Goal: Navigation & Orientation: Find specific page/section

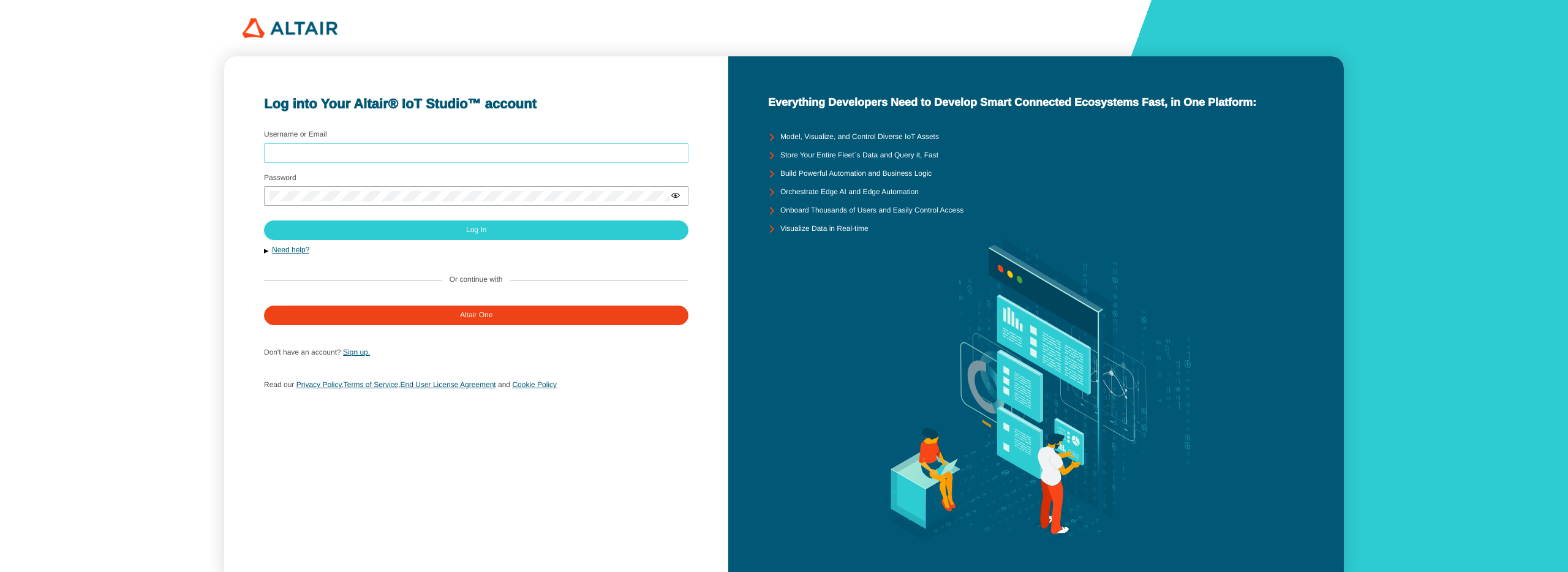
click at [355, 155] on input "Username or Email" at bounding box center [476, 152] width 413 height 8
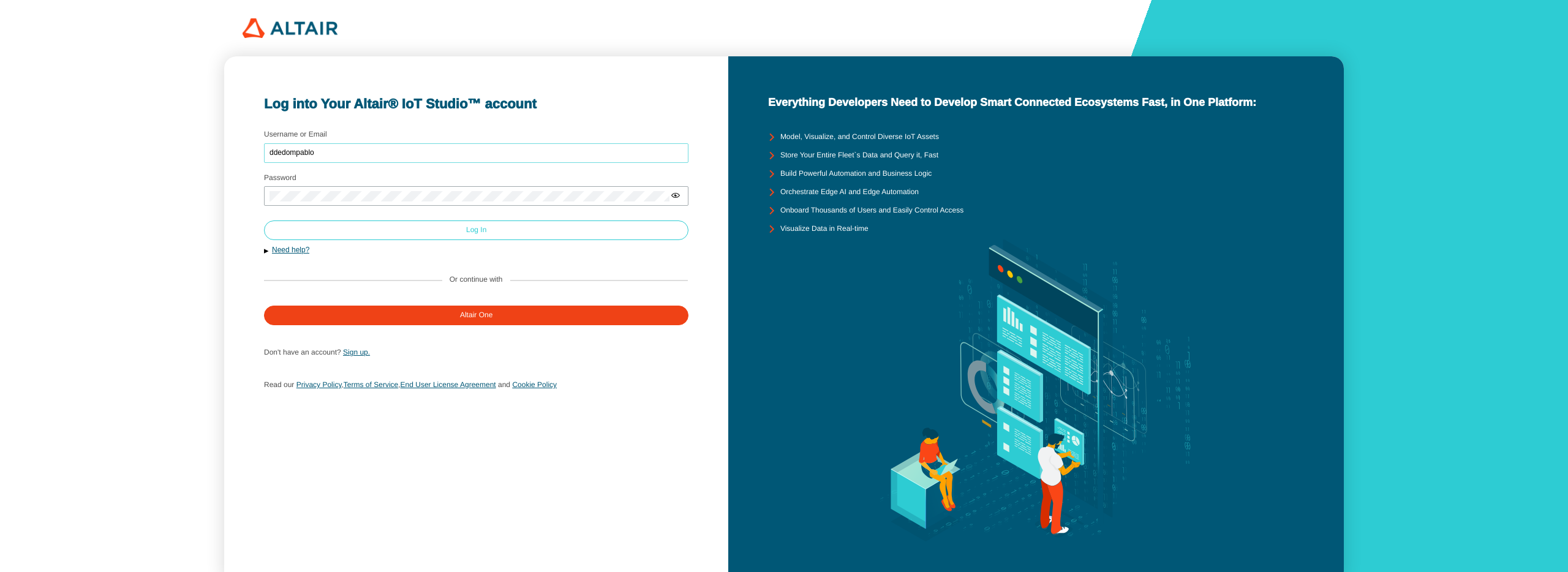
type input "ddedompablo"
click at [426, 231] on paper-button "Log In" at bounding box center [476, 230] width 424 height 19
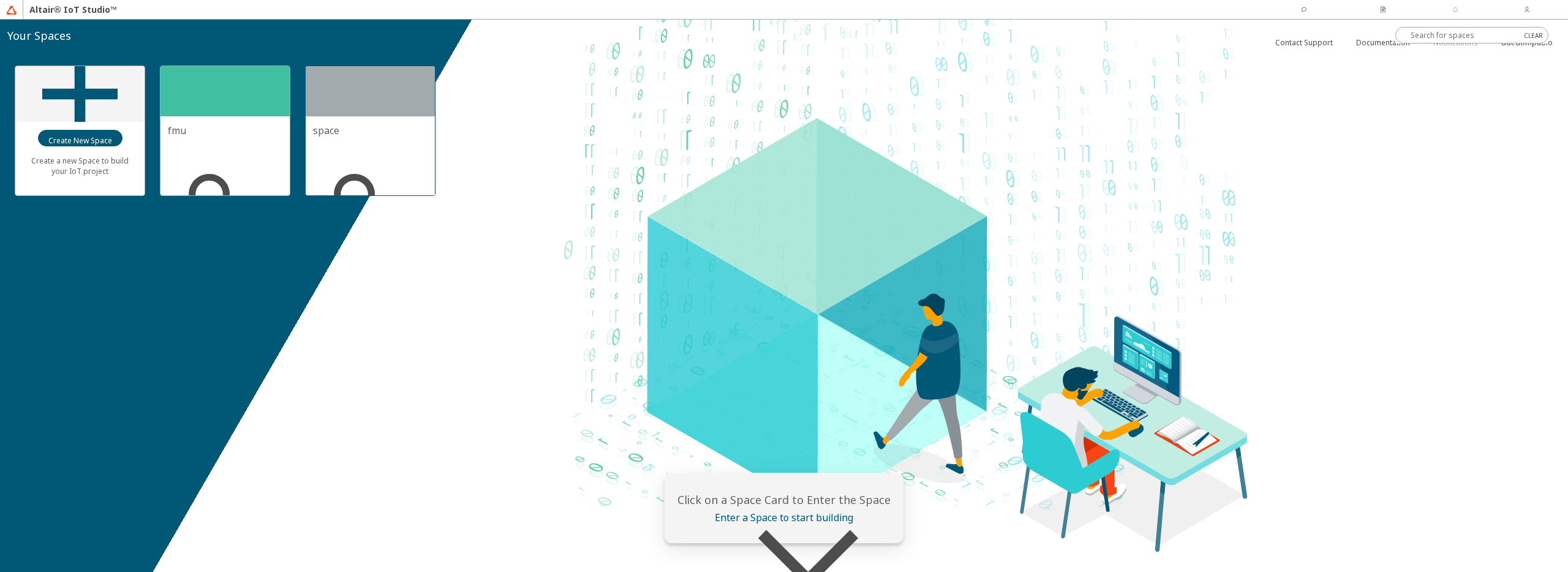
click at [374, 102] on div at bounding box center [370, 91] width 129 height 50
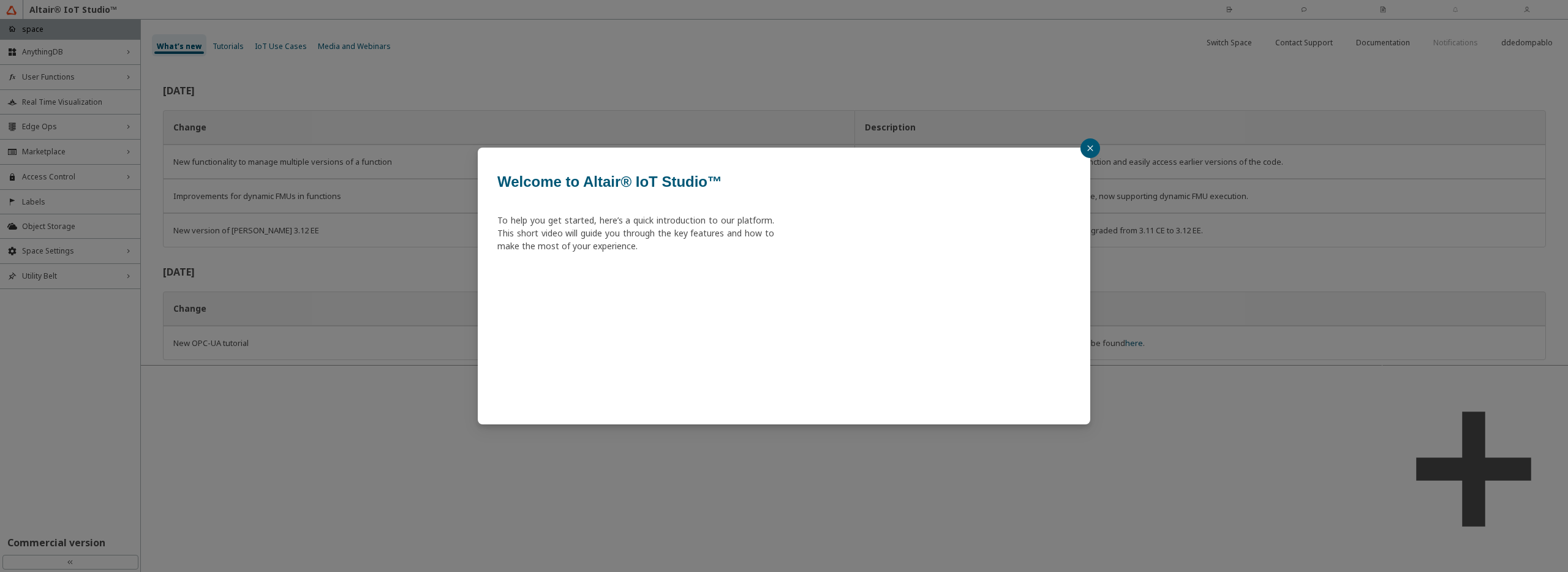
click at [356, 209] on div "Welcome to Altair® IoT Studio™ To help you get started, here’s a quick introduc…" at bounding box center [784, 286] width 1568 height 572
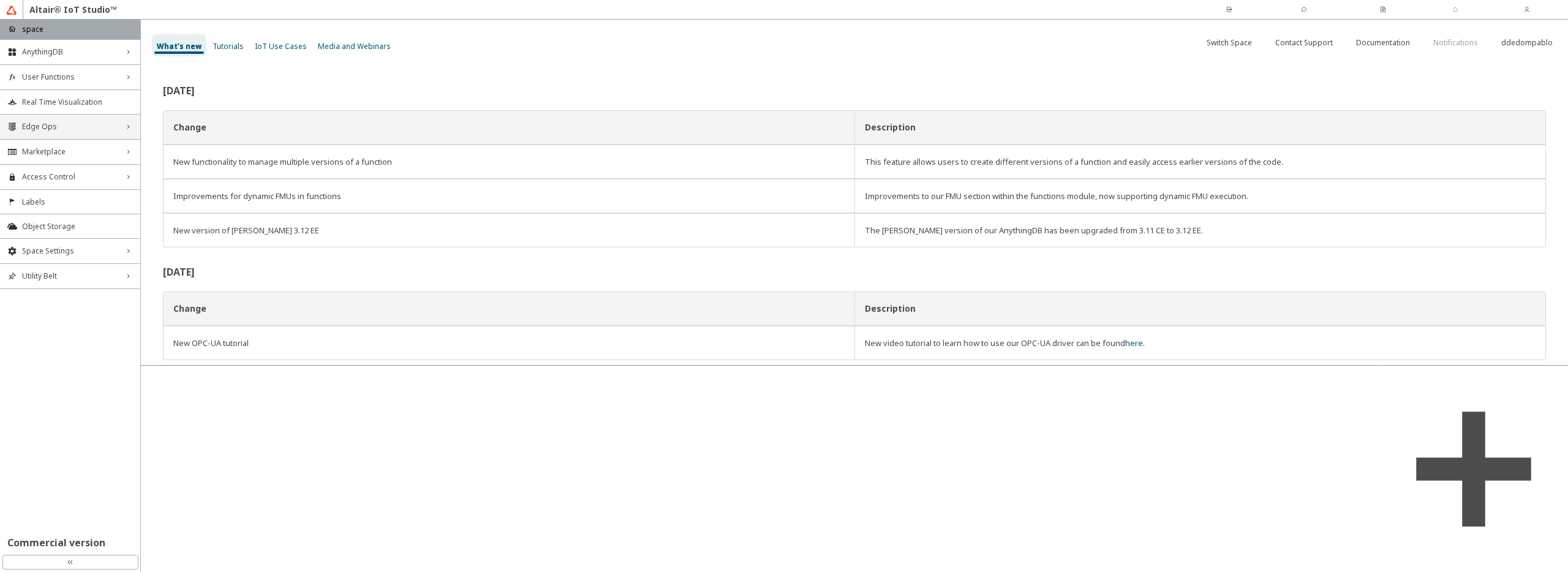
click at [74, 131] on span "Edge Ops" at bounding box center [70, 126] width 96 height 10
click at [57, 239] on span "Marketplace" at bounding box center [70, 235] width 96 height 10
click at [86, 305] on span "Access Control" at bounding box center [70, 304] width 96 height 10
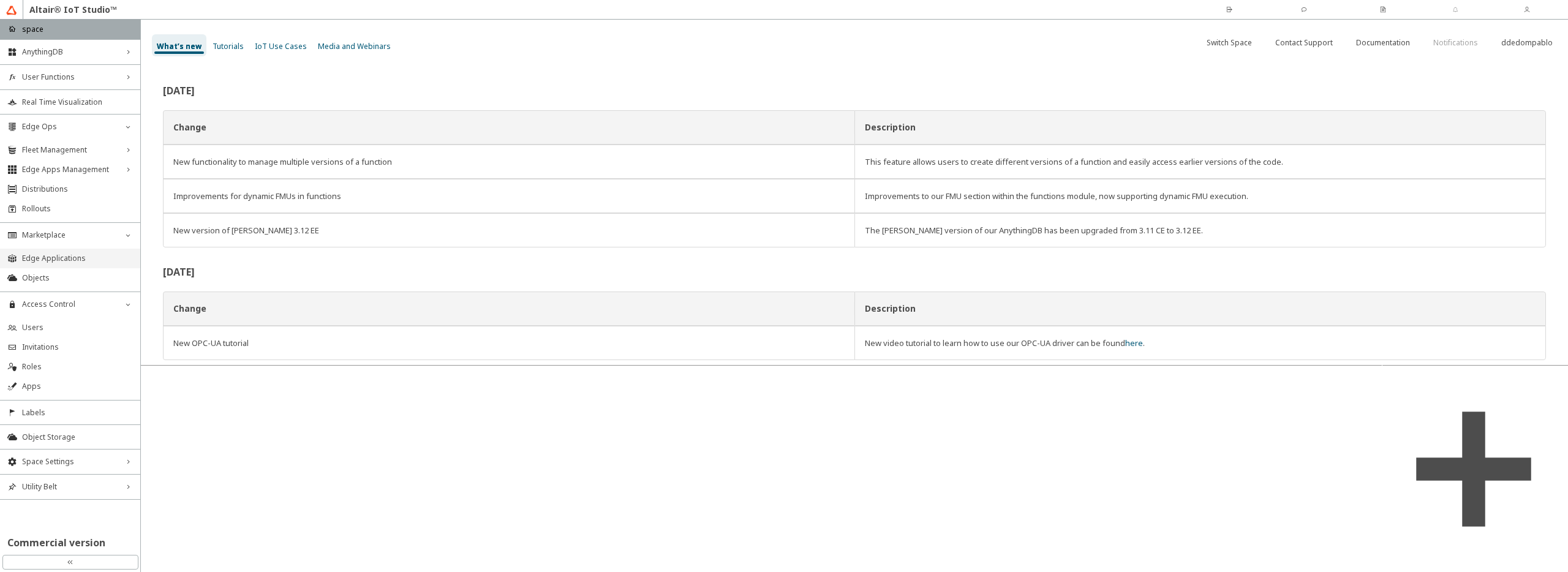
click at [63, 256] on span "Edge Applications" at bounding box center [77, 258] width 111 height 10
